Goal: Task Accomplishment & Management: Manage account settings

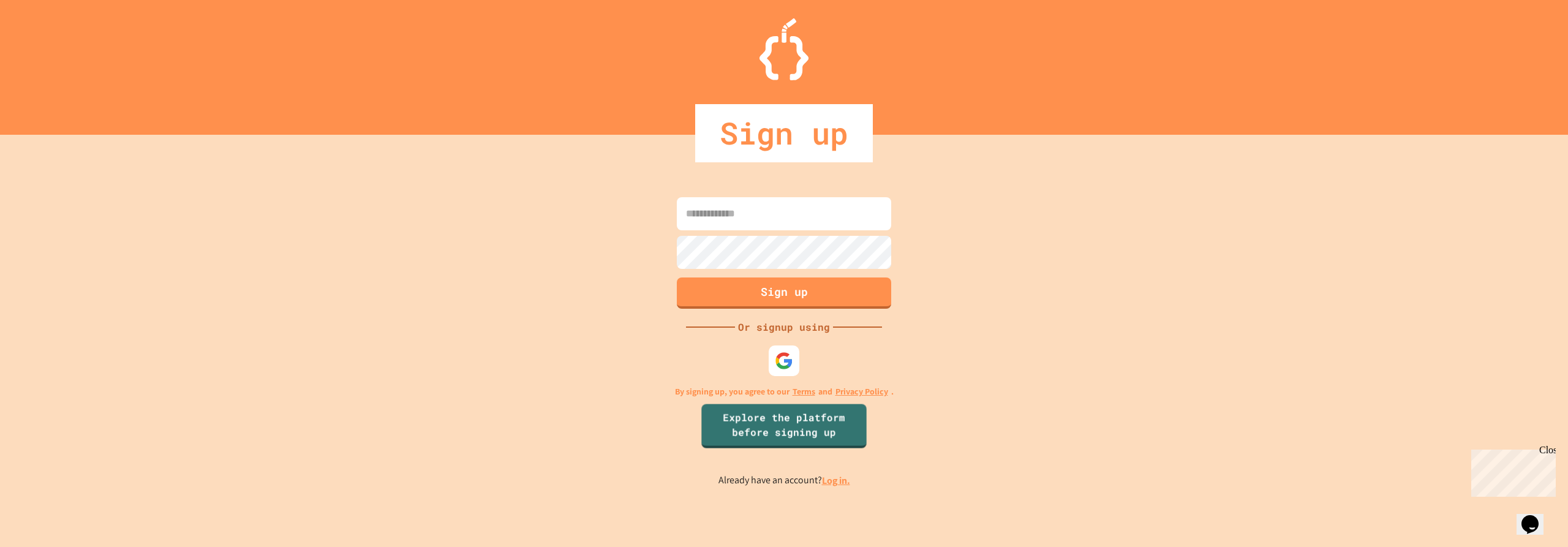
click at [829, 483] on link "Log in." at bounding box center [835, 481] width 28 height 13
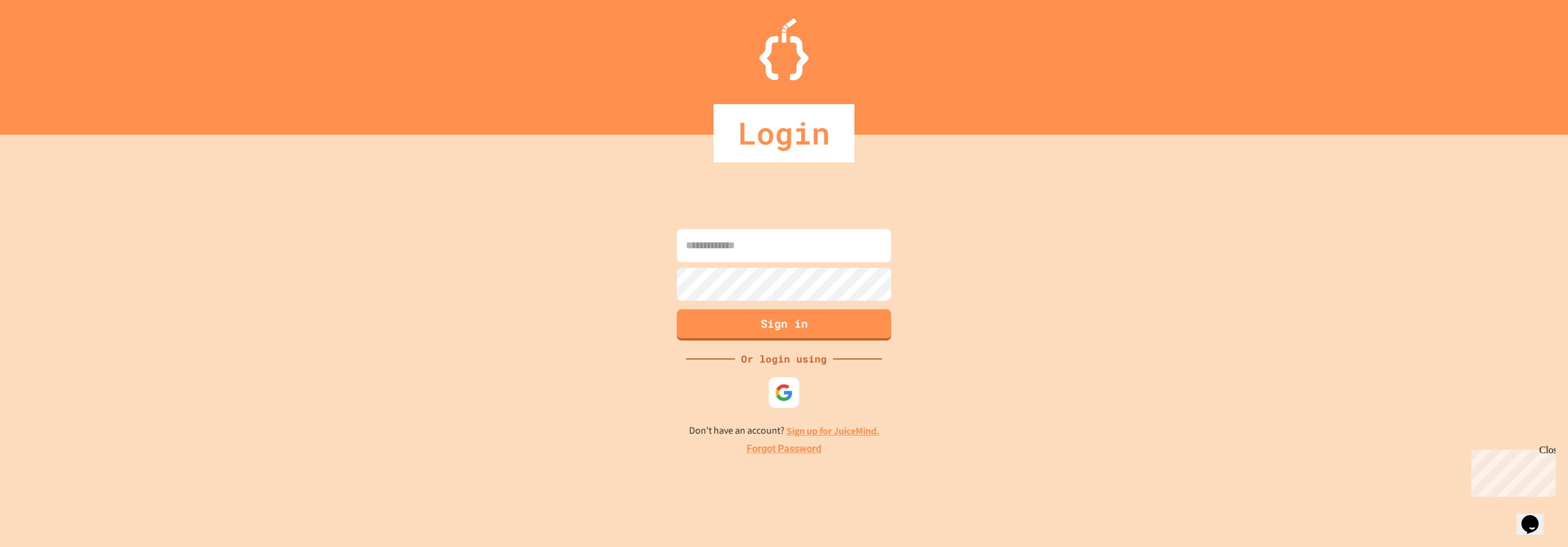
click at [800, 240] on input at bounding box center [784, 246] width 215 height 33
type input "**********"
